Goal: Task Accomplishment & Management: Use online tool/utility

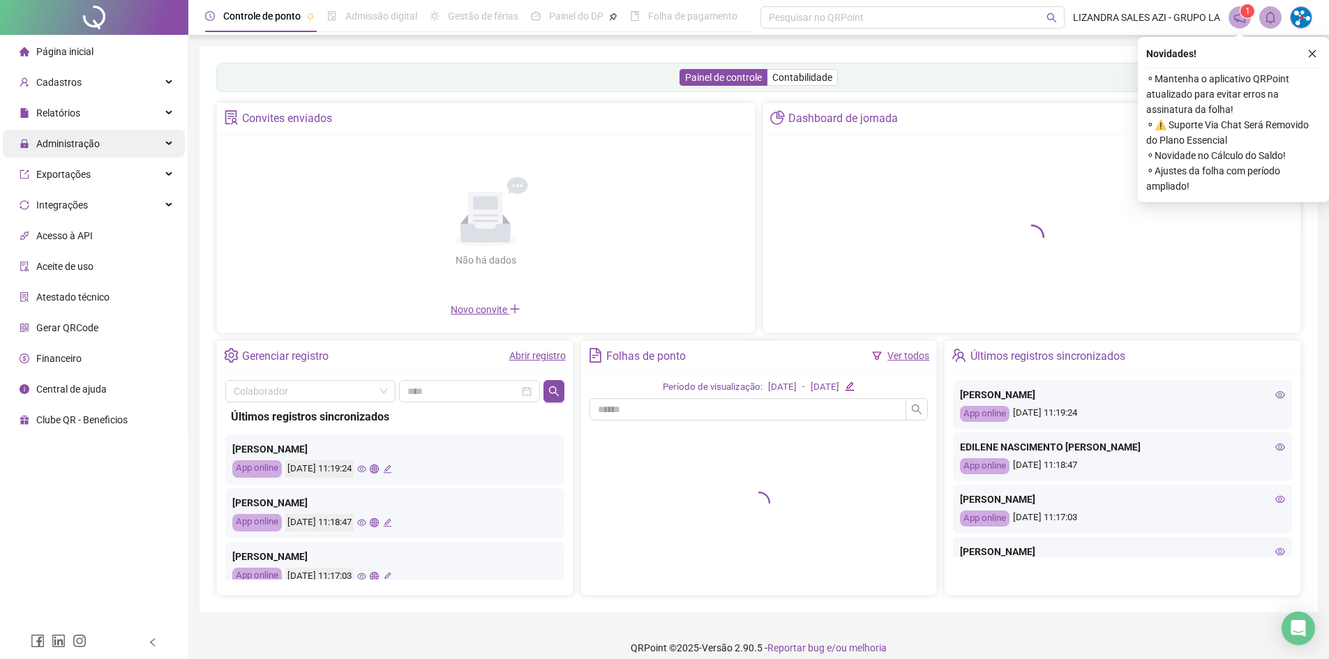
click at [49, 135] on span "Administração" at bounding box center [60, 144] width 80 height 28
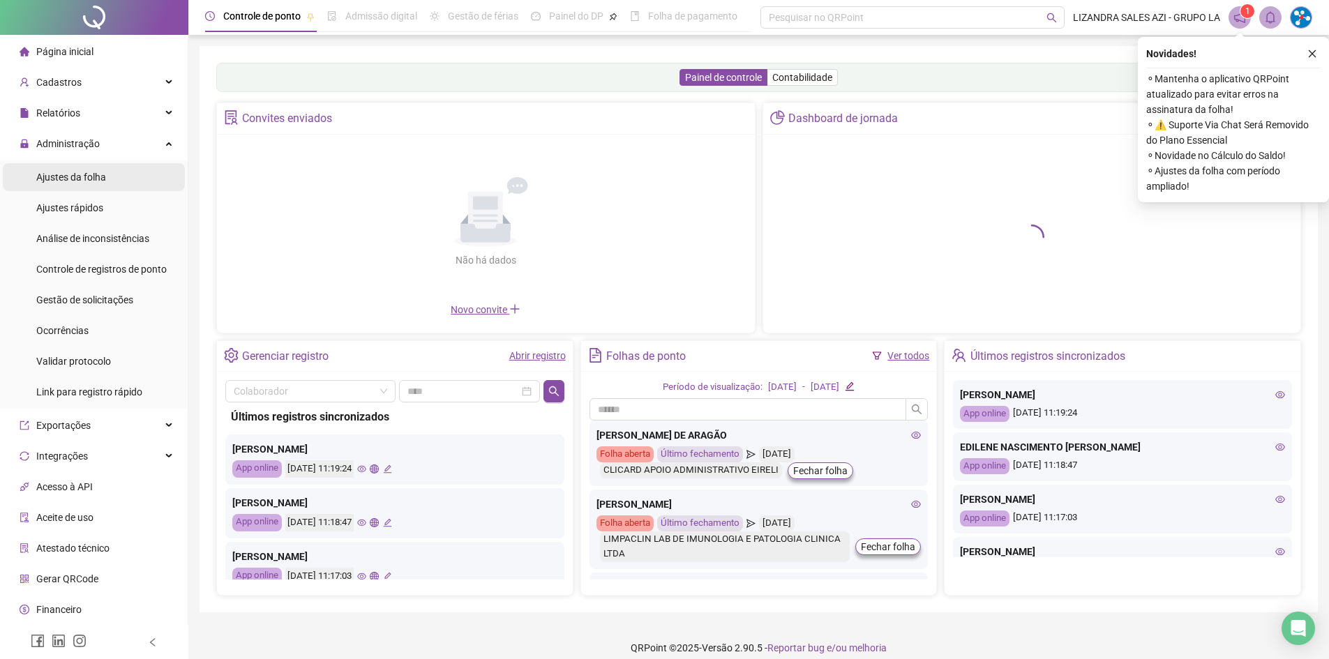
click at [64, 178] on span "Ajustes da folha" at bounding box center [71, 177] width 70 height 11
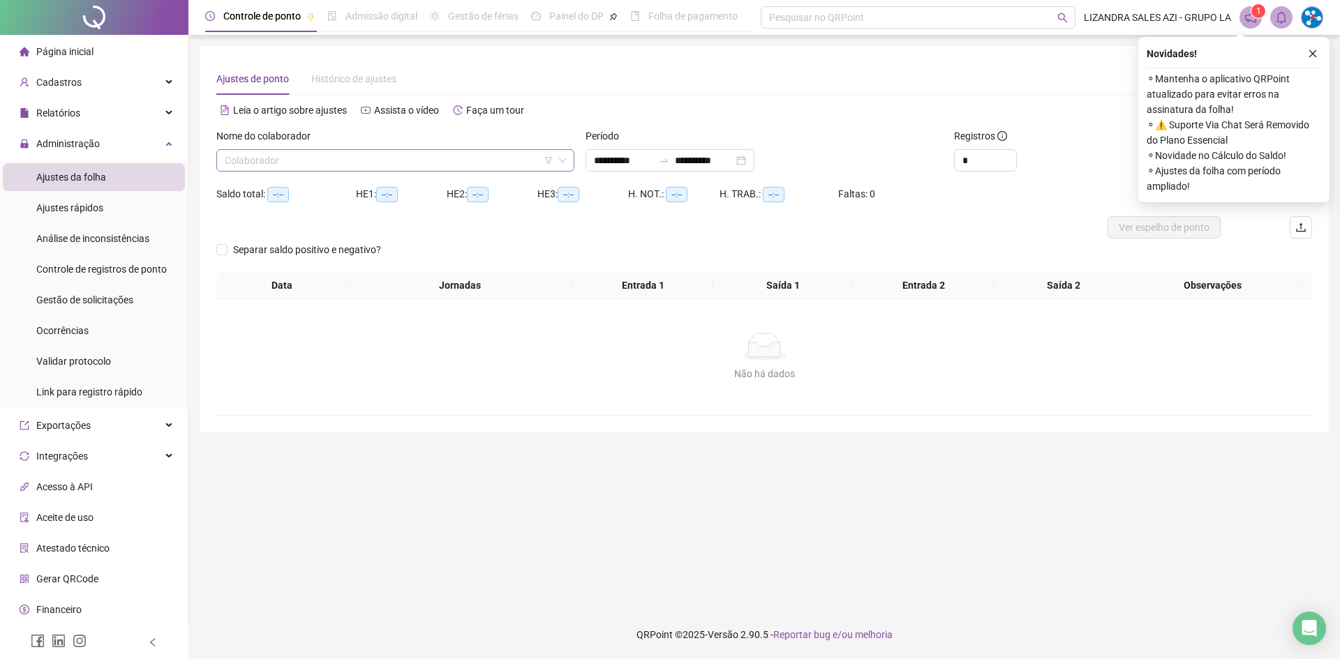
click at [359, 150] on input "search" at bounding box center [389, 160] width 329 height 21
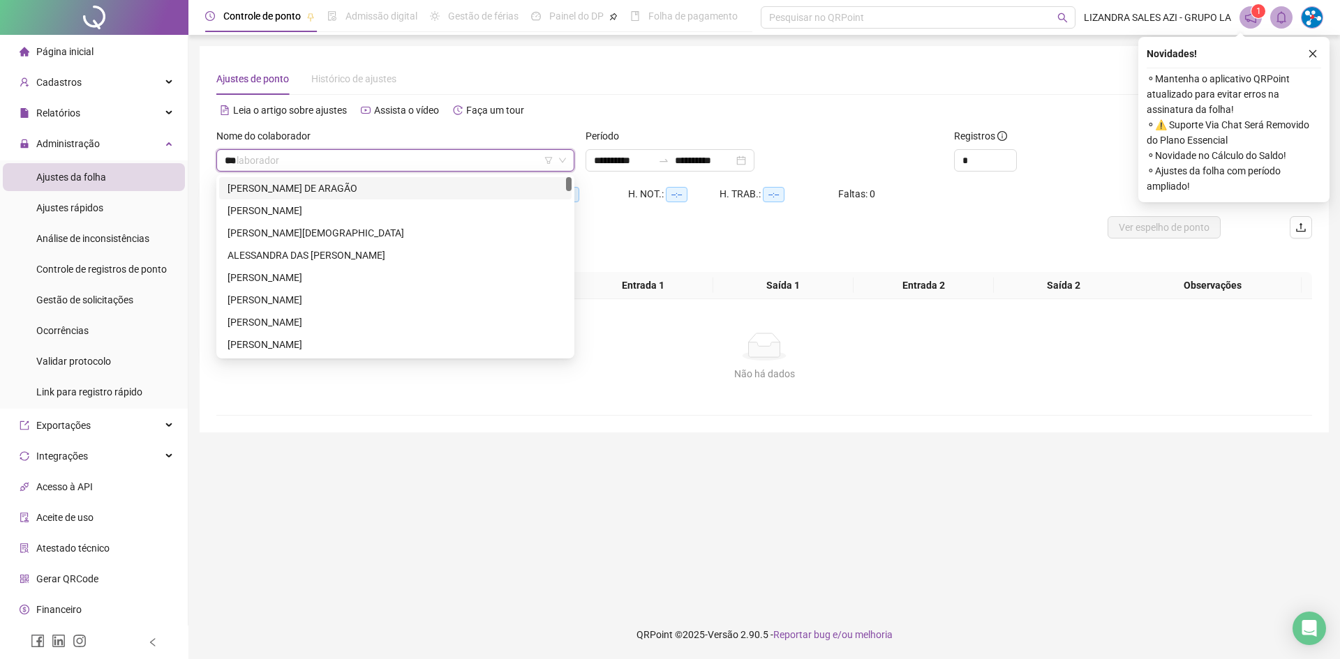
type input "****"
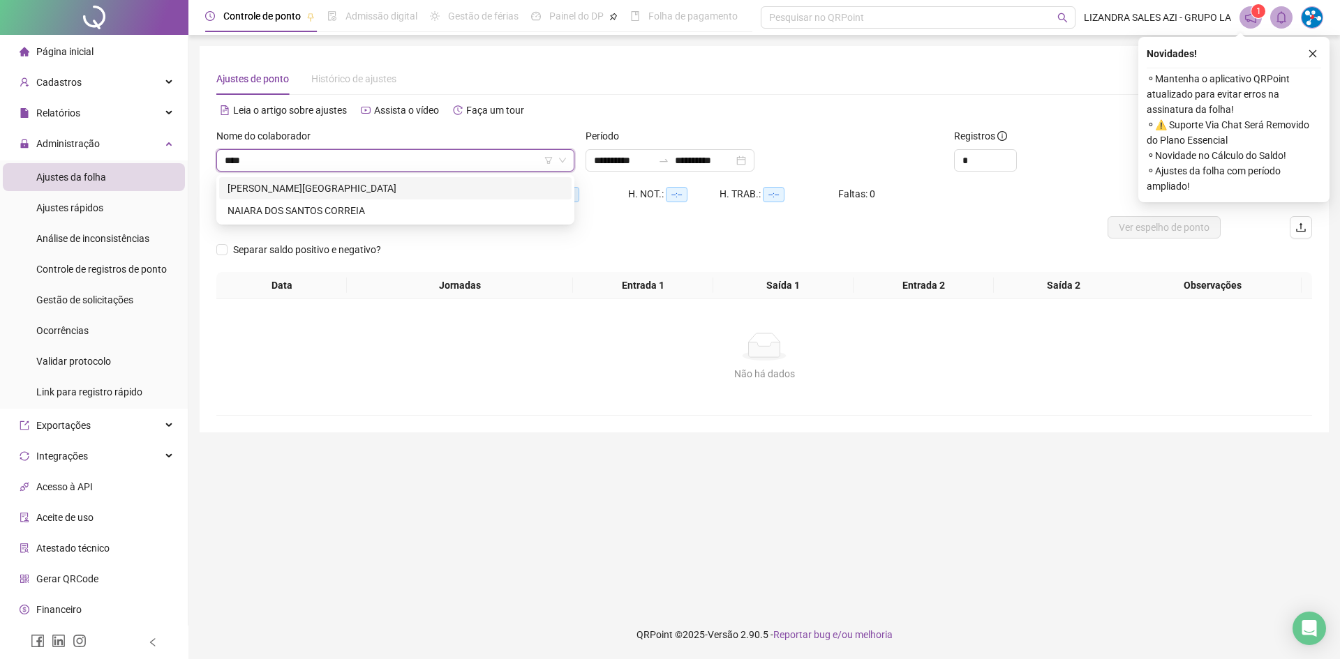
click at [325, 194] on div "[PERSON_NAME][GEOGRAPHIC_DATA]" at bounding box center [396, 188] width 336 height 15
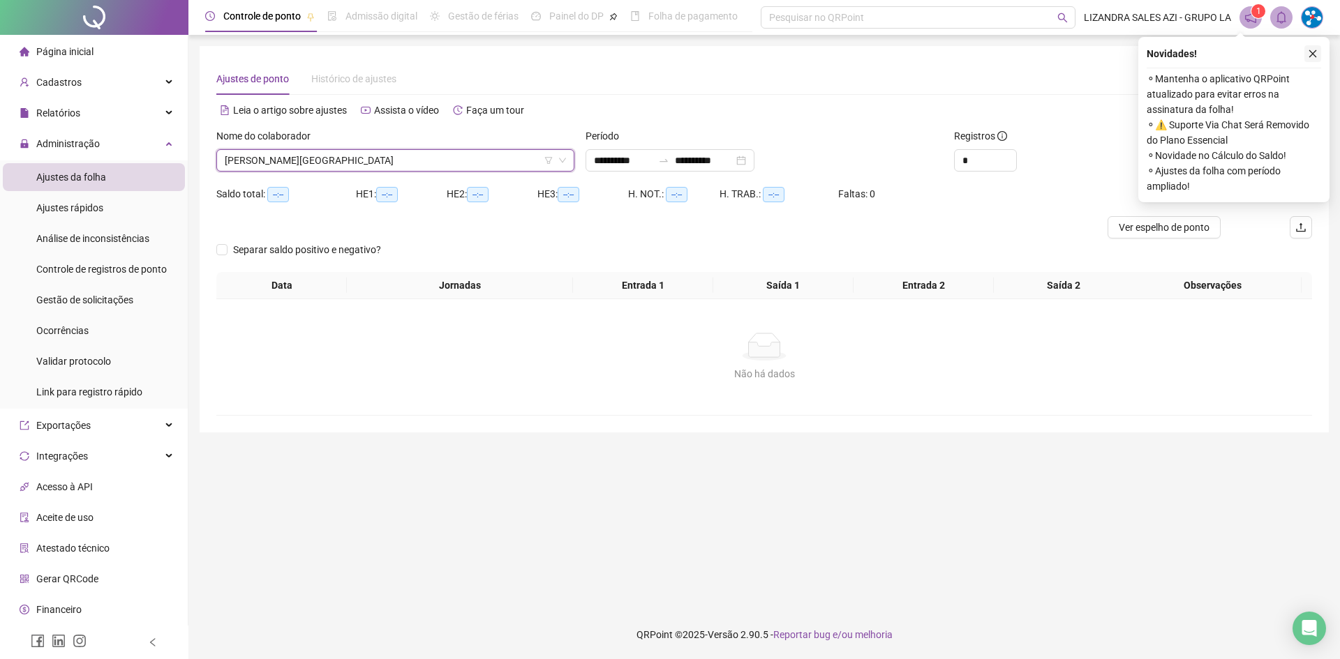
click at [1320, 51] on div "Novidades ! ⚬ Mantenha o aplicativo QRPoint atualizado para evitar erros na ass…" at bounding box center [1233, 119] width 191 height 165
click at [1316, 53] on icon "close" at bounding box center [1313, 54] width 10 height 10
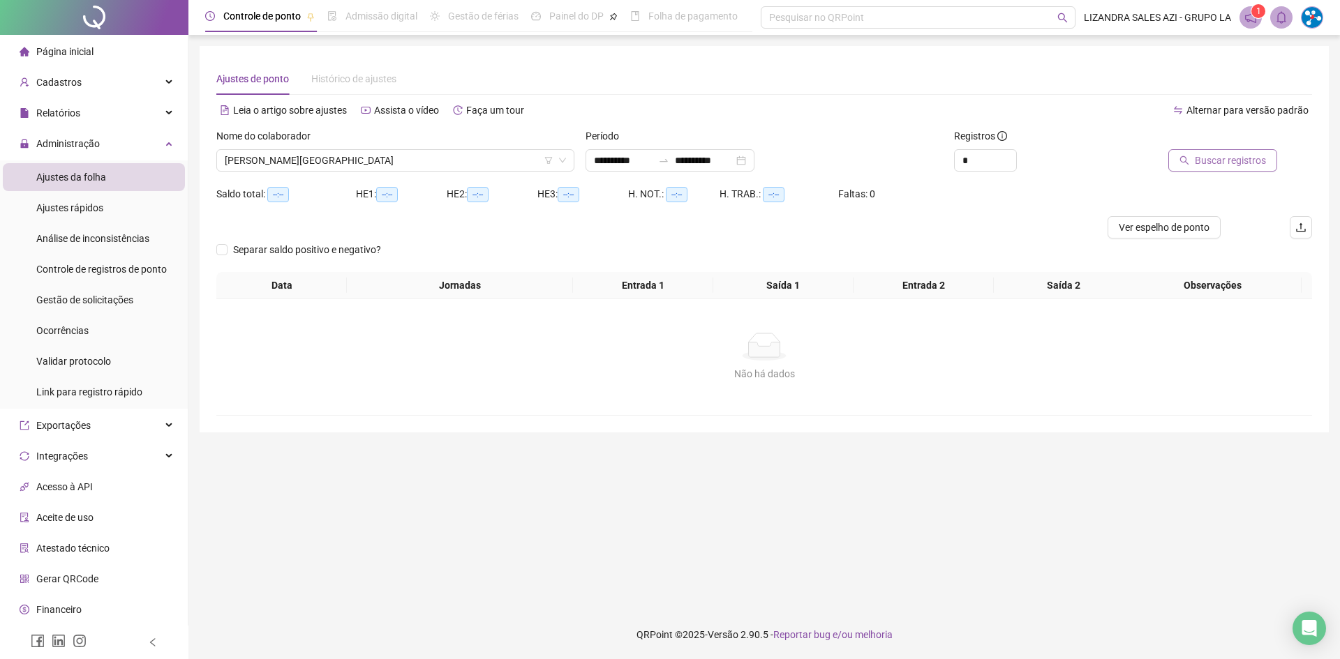
click at [1220, 167] on span "Buscar registros" at bounding box center [1230, 160] width 71 height 15
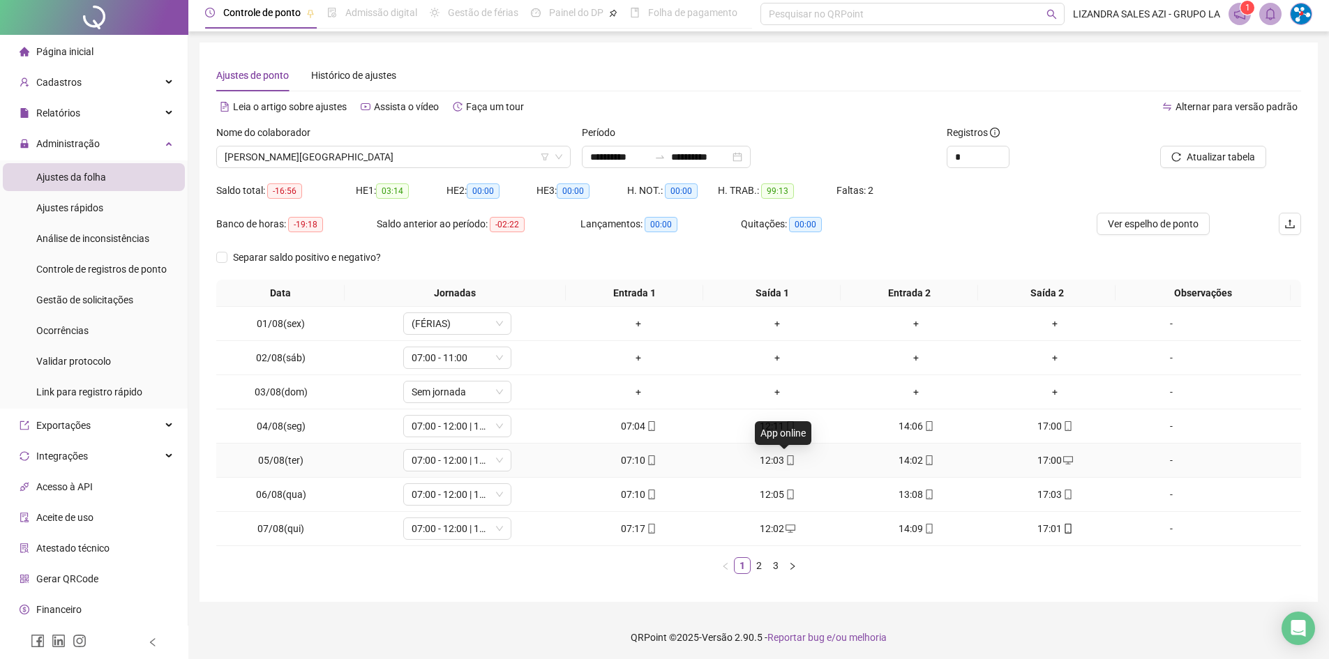
scroll to position [6, 0]
click at [759, 564] on link "2" at bounding box center [759, 562] width 15 height 15
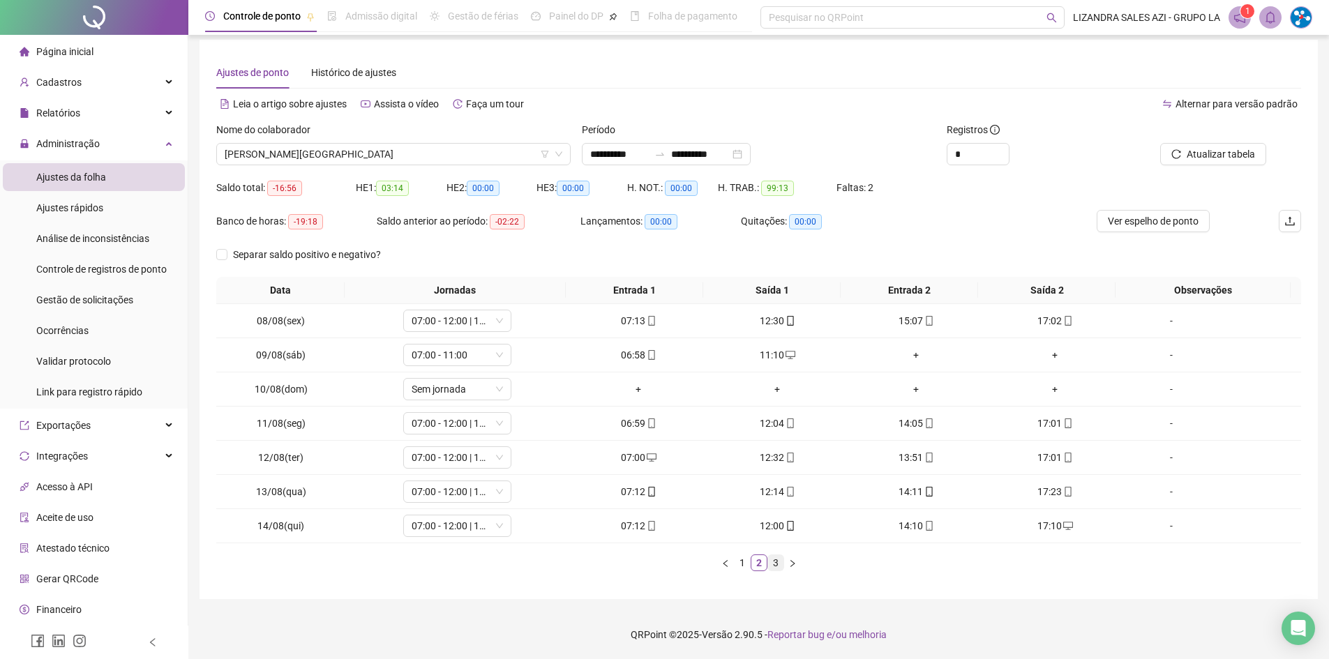
click at [771, 565] on link "3" at bounding box center [775, 562] width 15 height 15
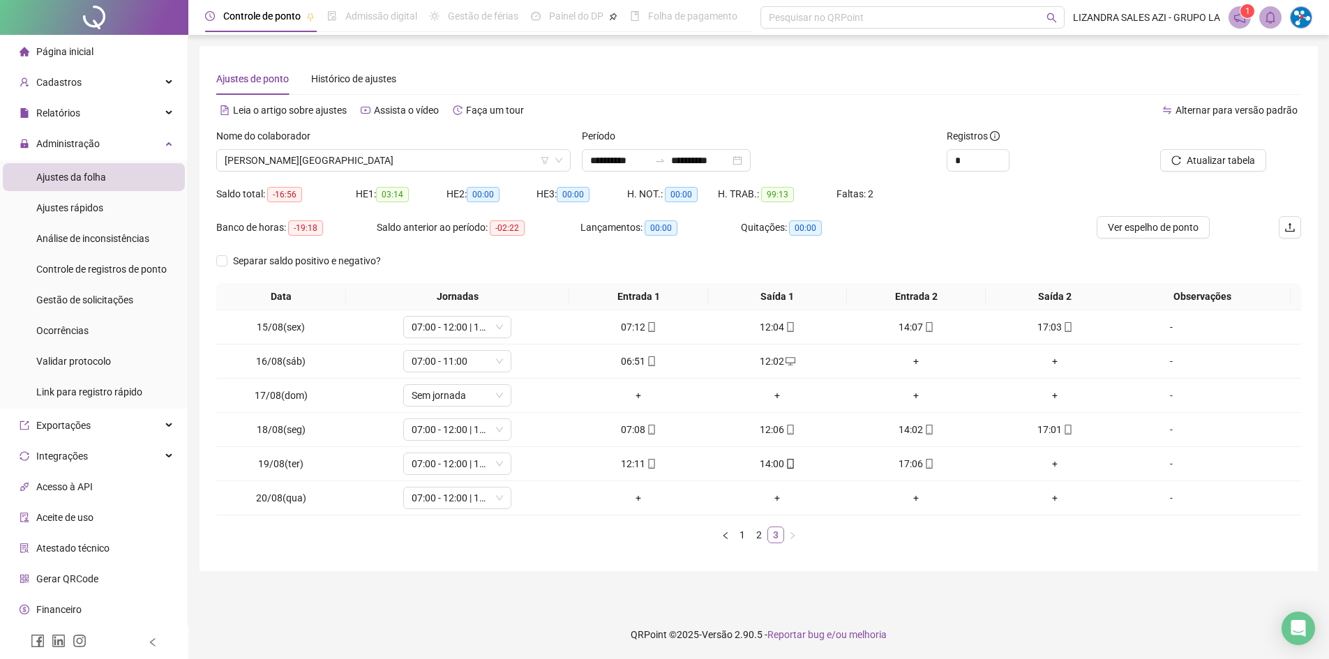
scroll to position [0, 0]
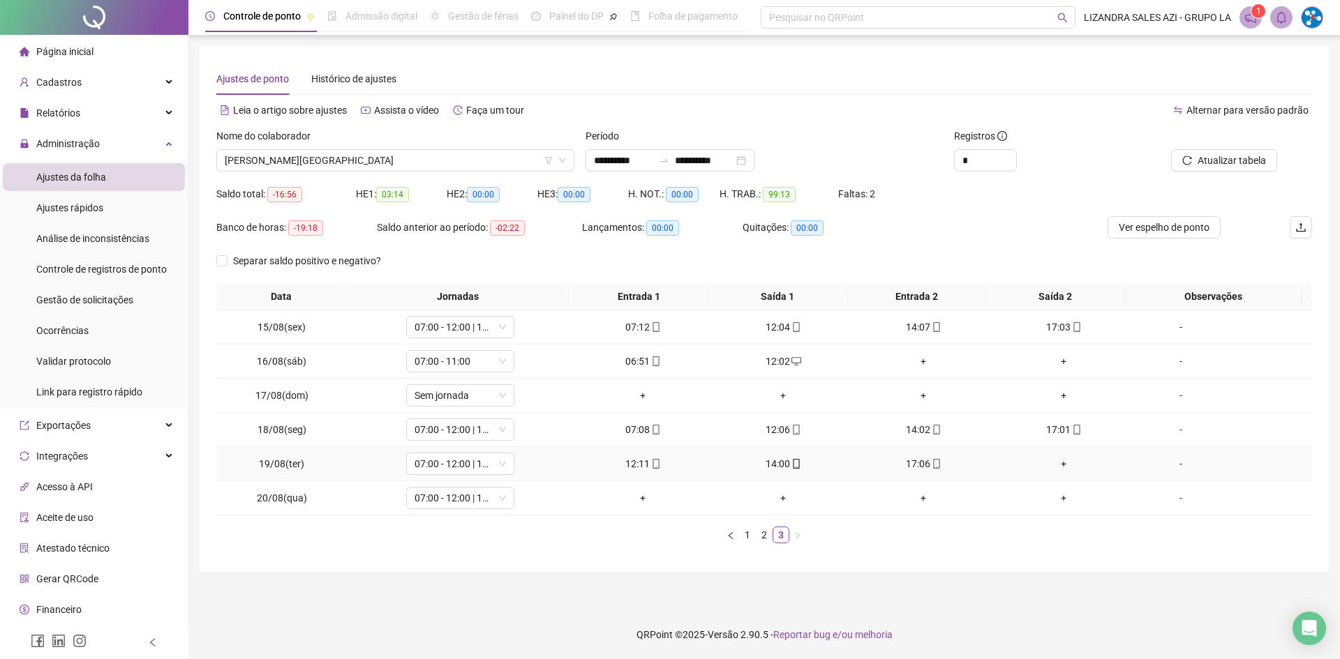
click at [1042, 466] on div "+" at bounding box center [1063, 463] width 129 height 15
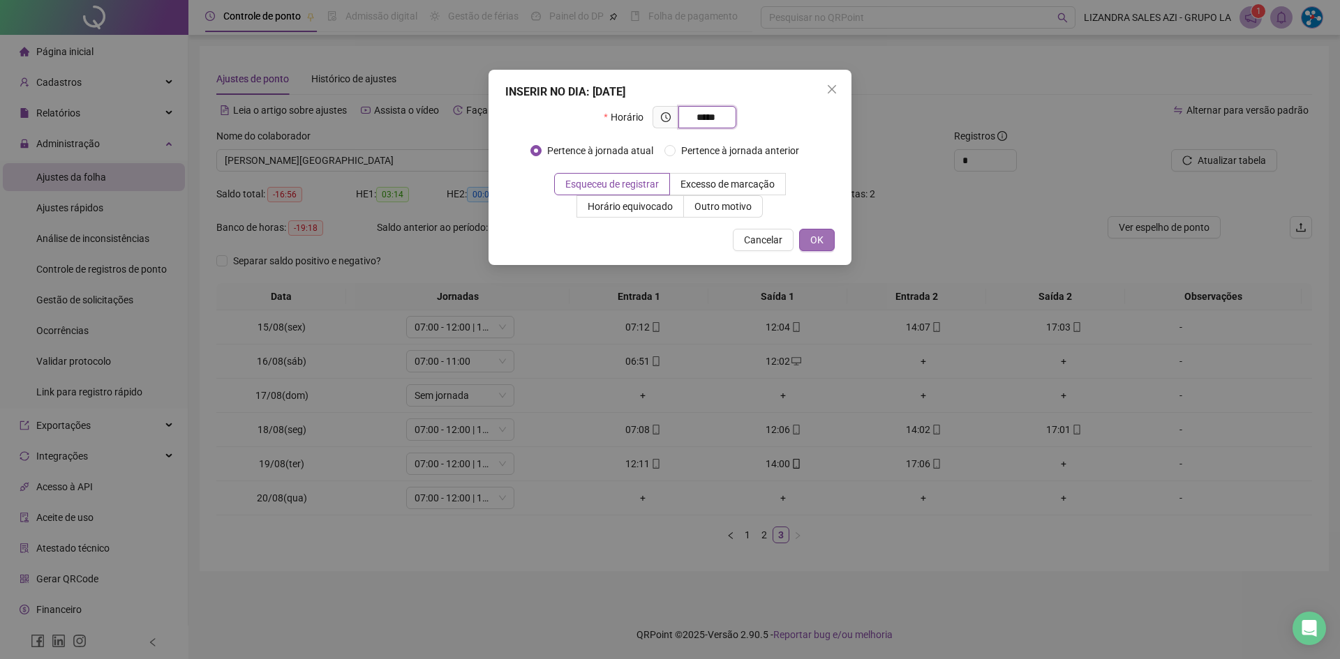
type input "*****"
click at [810, 234] on button "OK" at bounding box center [817, 240] width 36 height 22
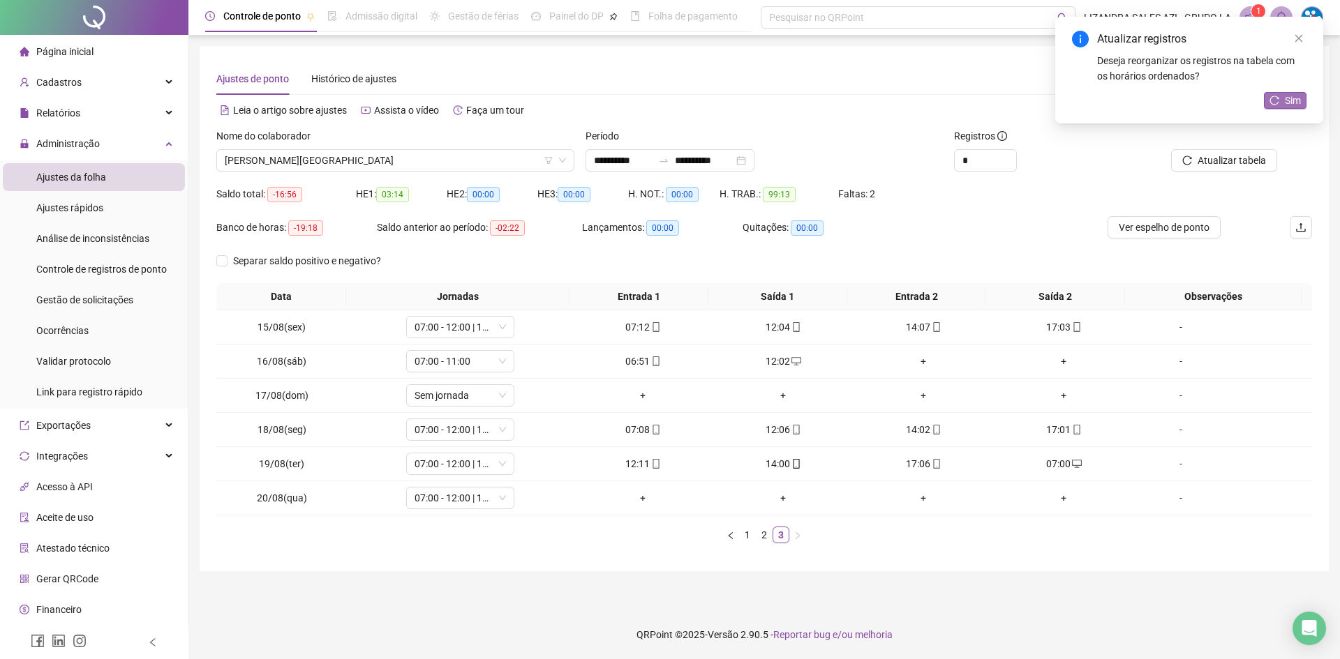
click at [1285, 101] on span "Sim" at bounding box center [1293, 100] width 16 height 15
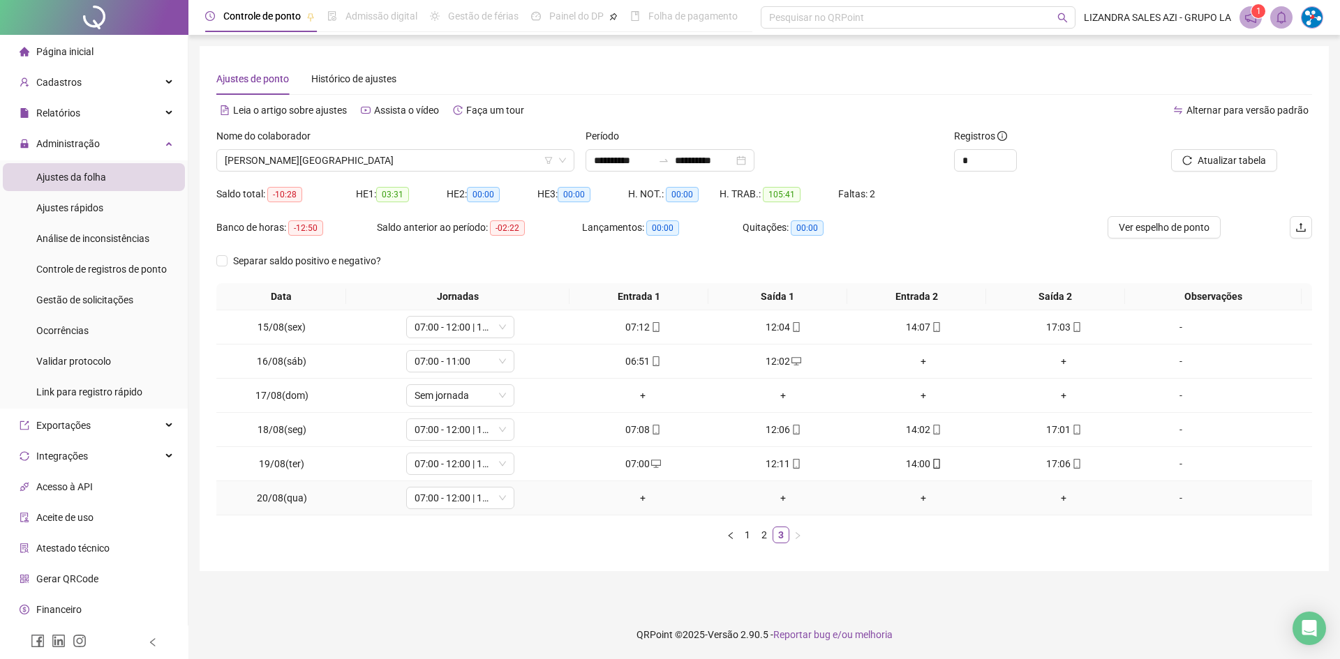
click at [635, 500] on div "+" at bounding box center [643, 498] width 129 height 15
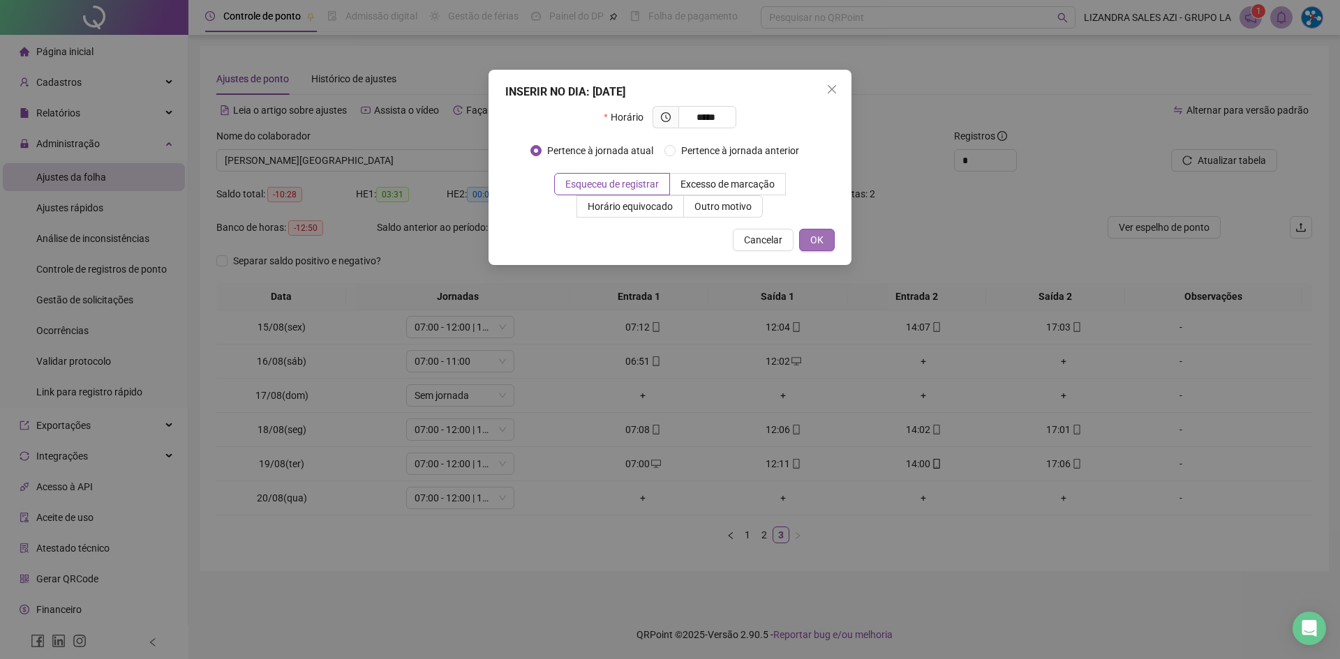
type input "*****"
click at [809, 237] on button "OK" at bounding box center [817, 240] width 36 height 22
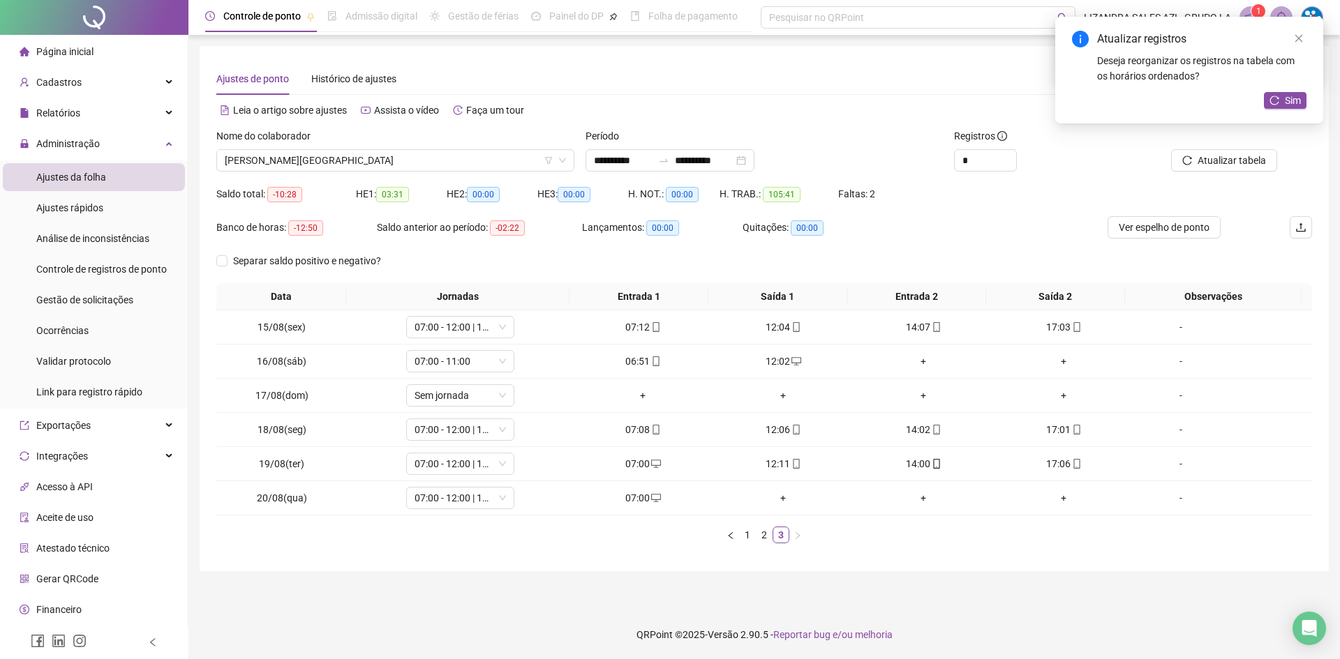
click at [80, 50] on span "Página inicial" at bounding box center [64, 51] width 57 height 11
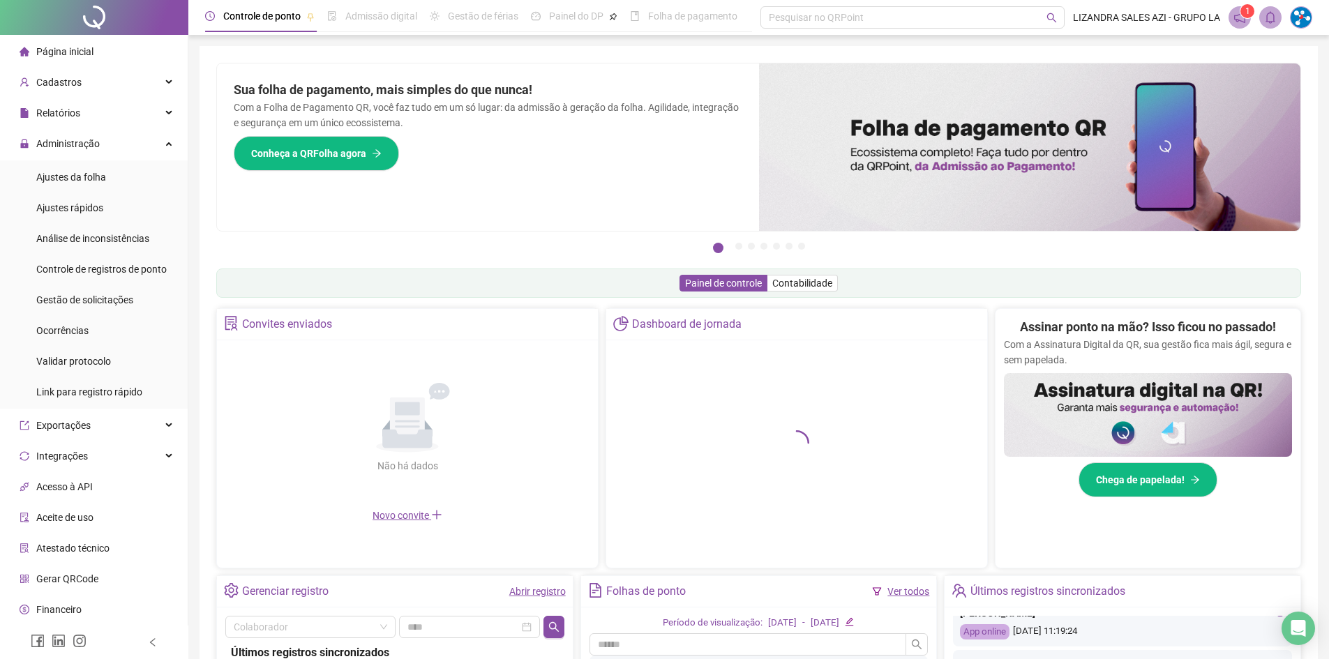
scroll to position [70, 0]
click at [66, 43] on div "Página inicial" at bounding box center [57, 52] width 74 height 28
